Goal: Information Seeking & Learning: Learn about a topic

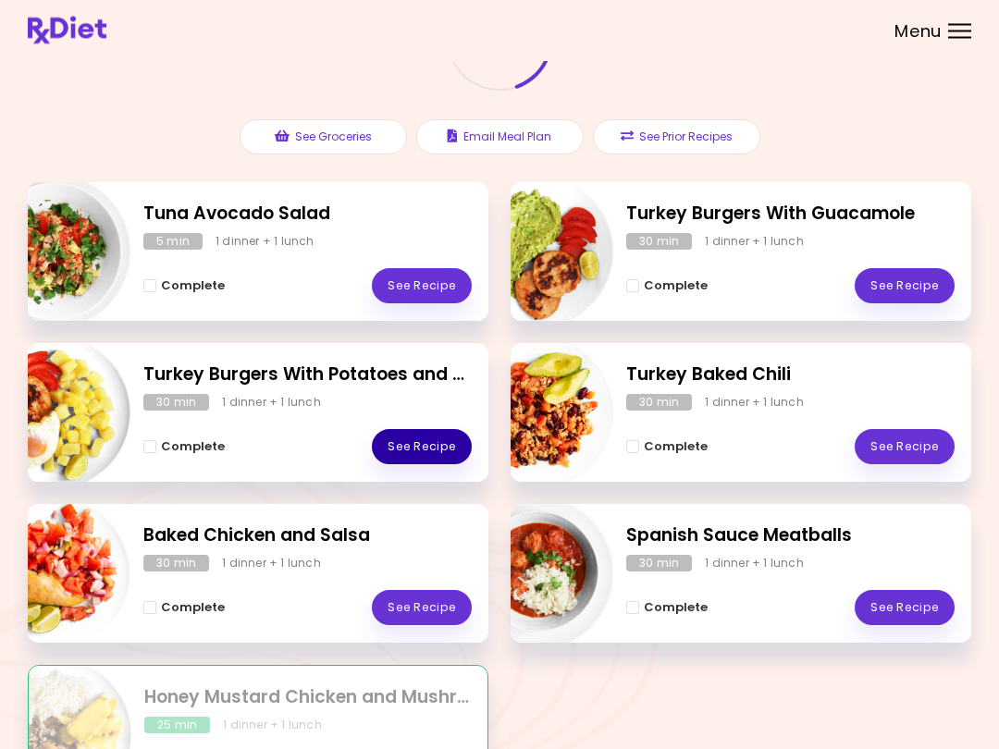
scroll to position [167, 0]
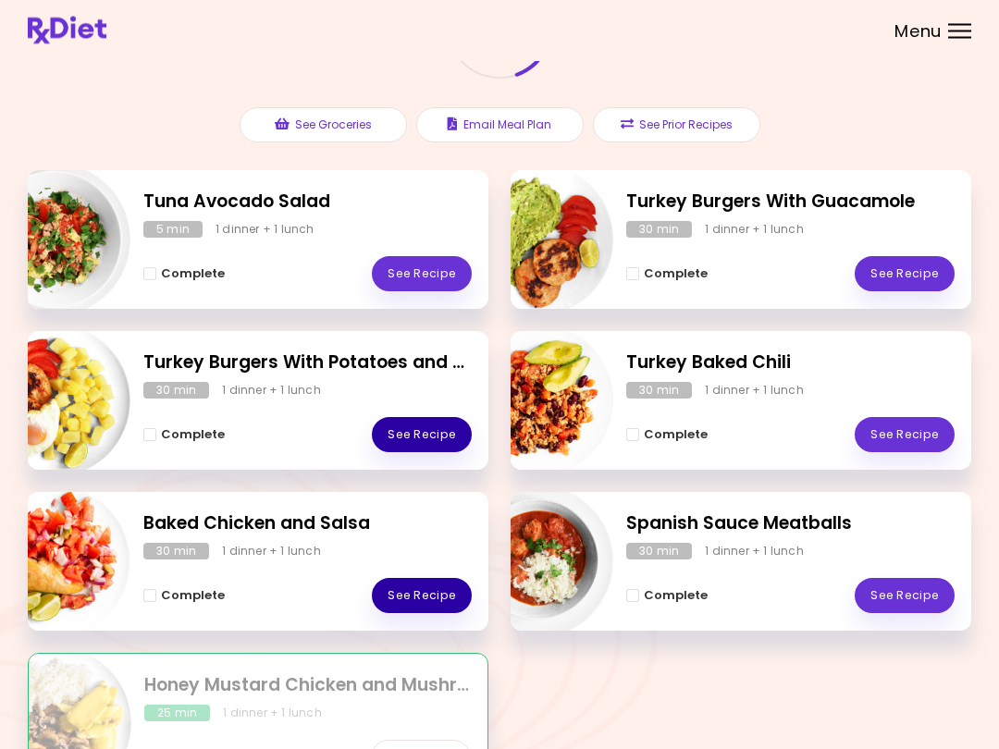
click at [465, 584] on link "See Recipe" at bounding box center [422, 596] width 100 height 35
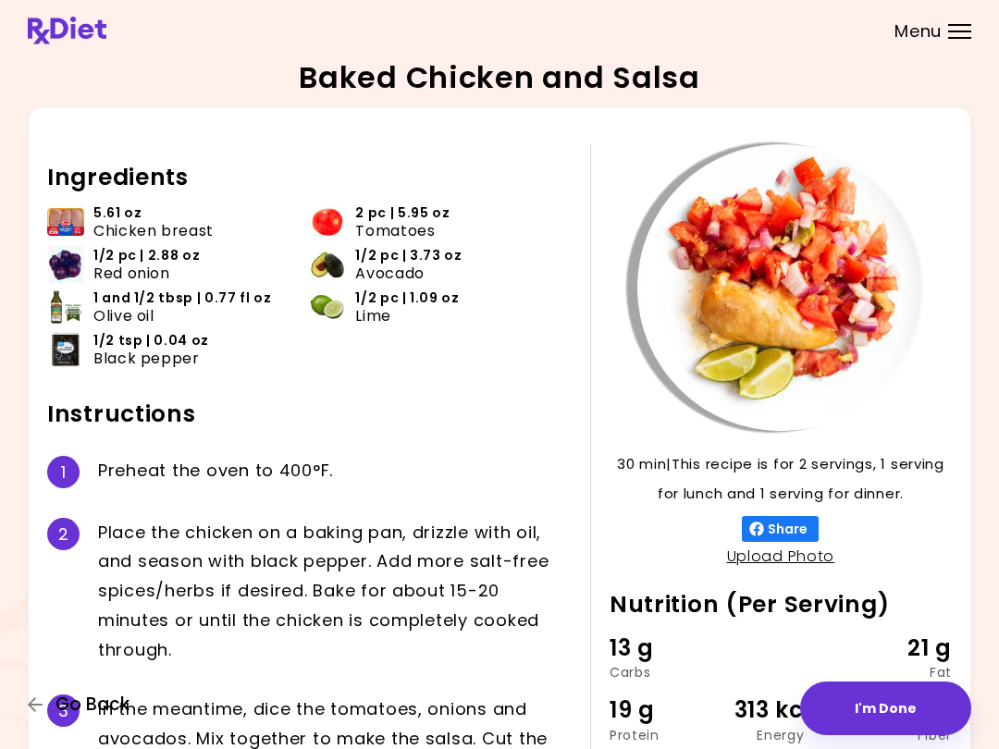
click at [92, 697] on span "Go Back" at bounding box center [92, 704] width 74 height 20
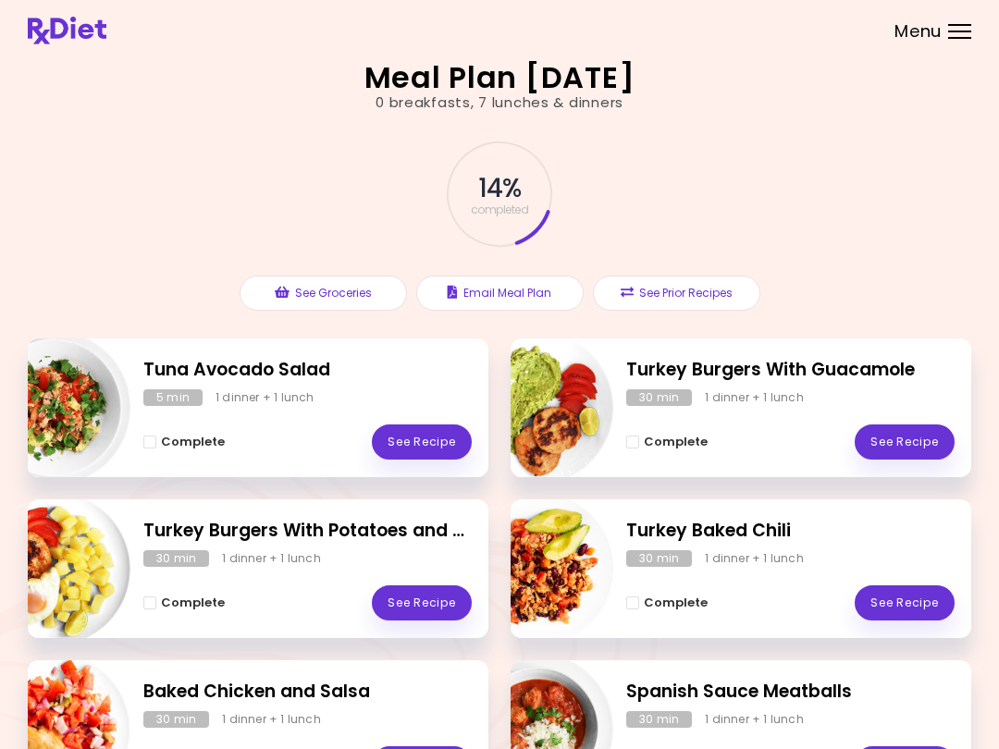
click at [937, 439] on link "See Recipe" at bounding box center [904, 441] width 100 height 35
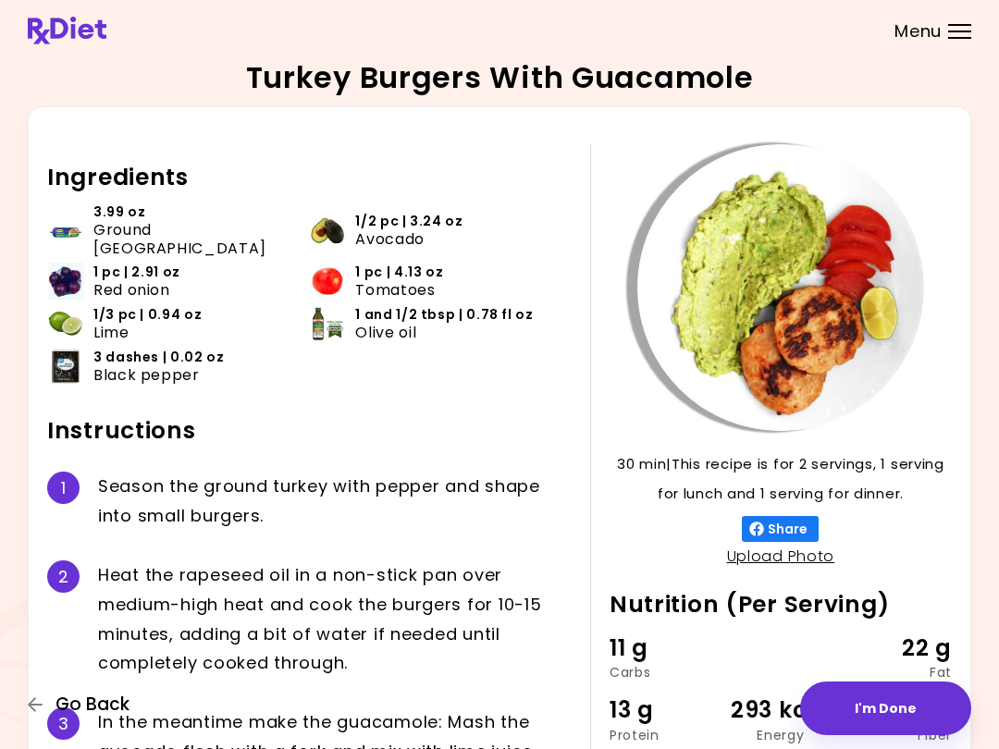
click at [60, 711] on span "Go Back" at bounding box center [92, 704] width 74 height 20
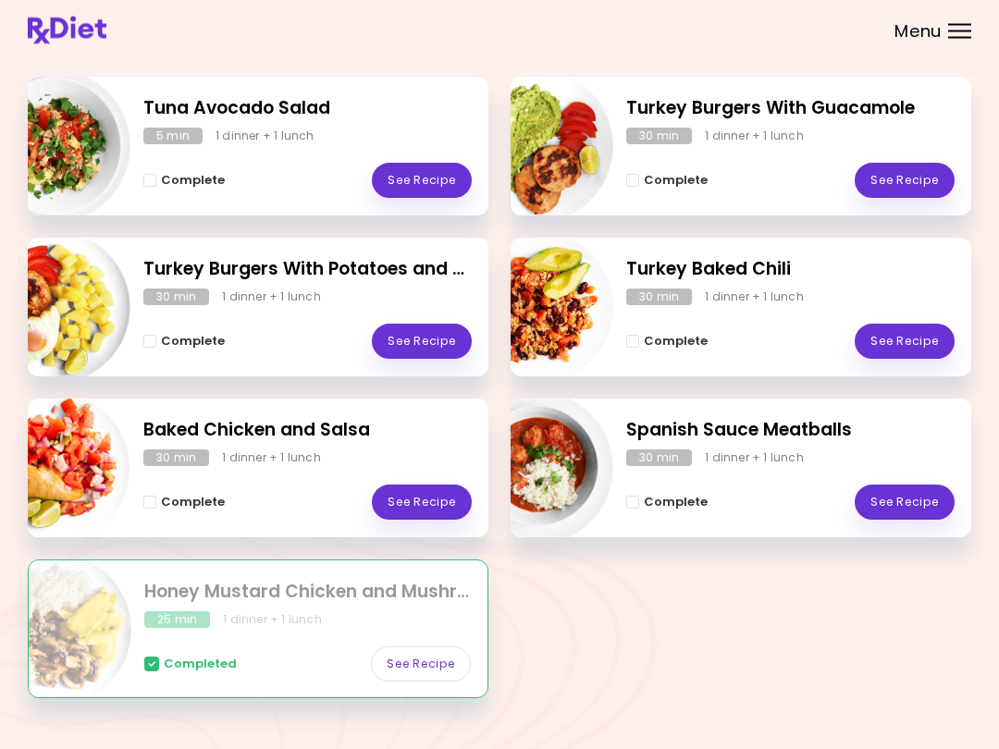
scroll to position [263, 0]
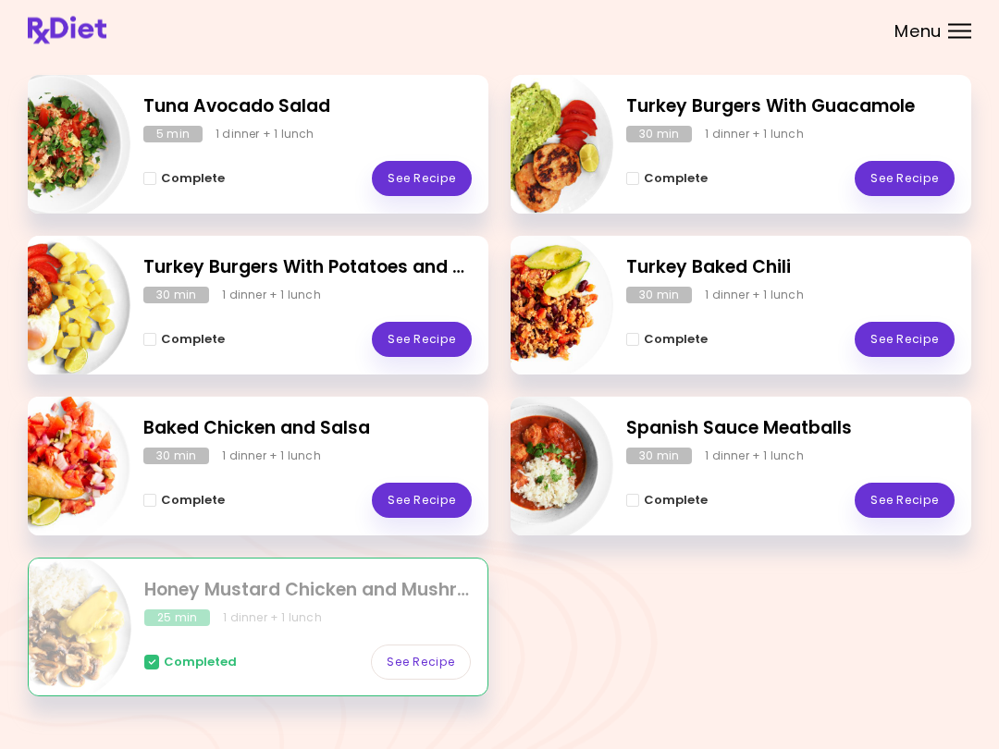
click at [418, 495] on link "See Recipe" at bounding box center [422, 501] width 100 height 35
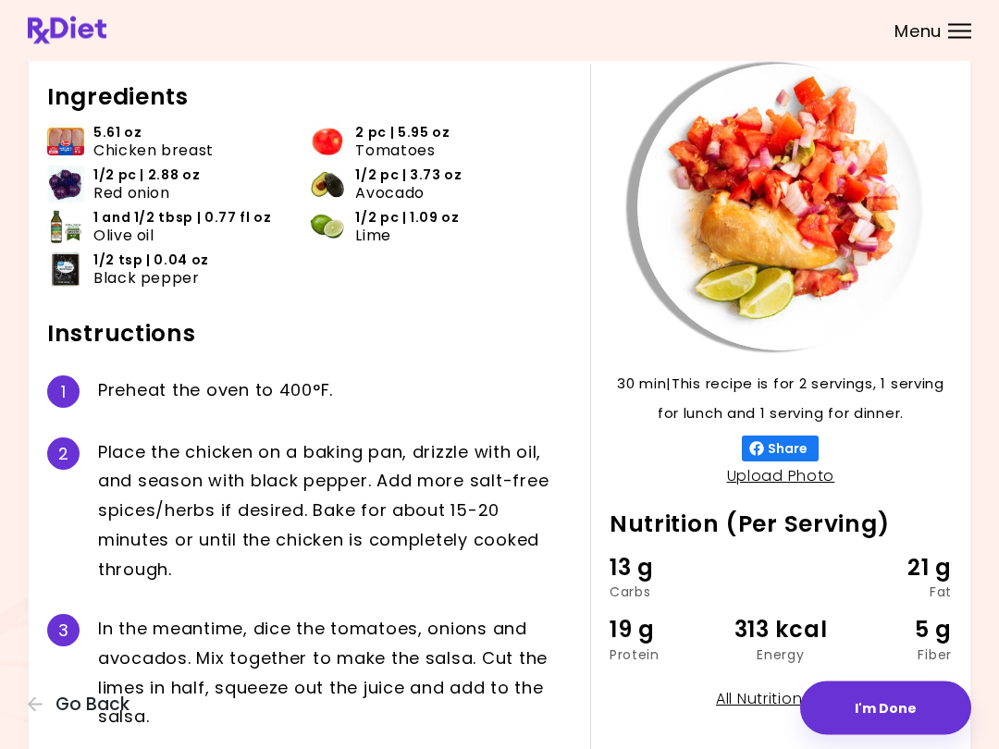
scroll to position [80, 0]
